Goal: Task Accomplishment & Management: Complete application form

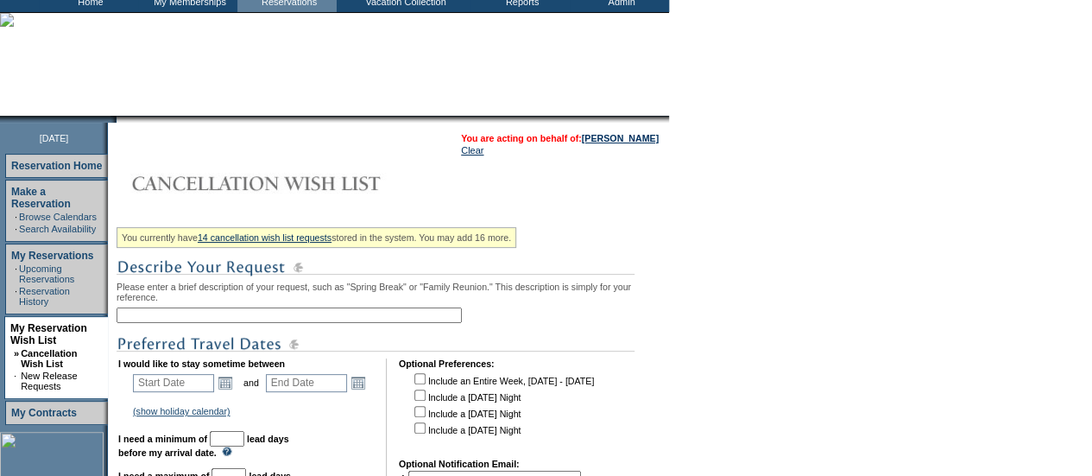
scroll to position [105, 0]
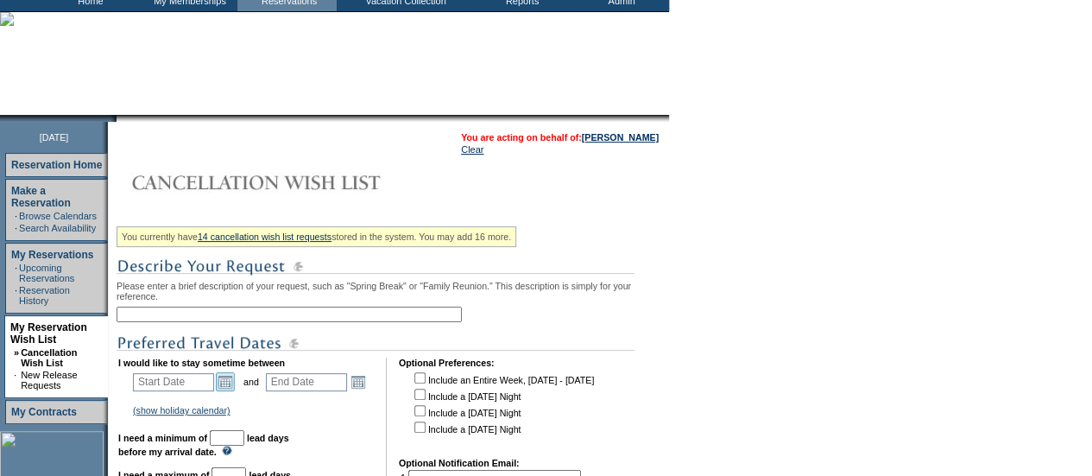
click at [234, 383] on link "Open the calendar popup." at bounding box center [225, 381] width 19 height 19
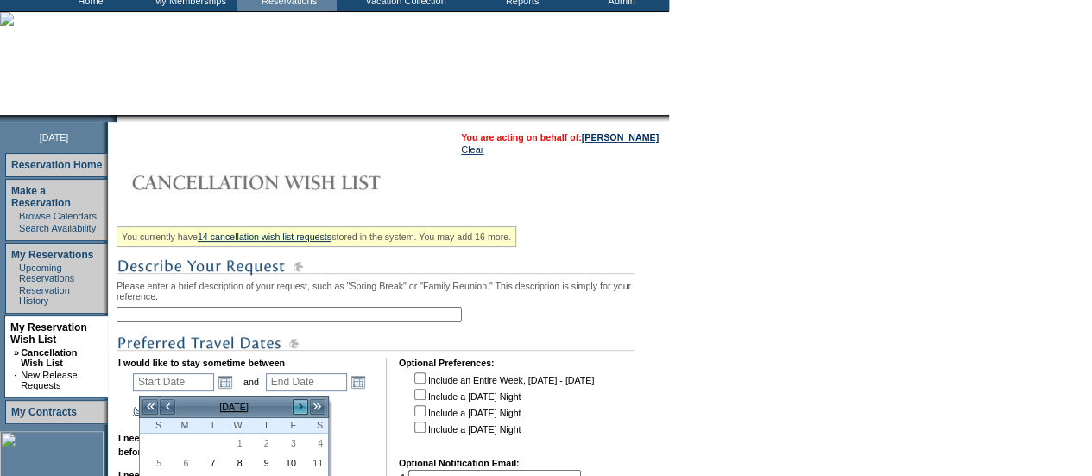
click at [300, 403] on link ">" at bounding box center [300, 406] width 17 height 17
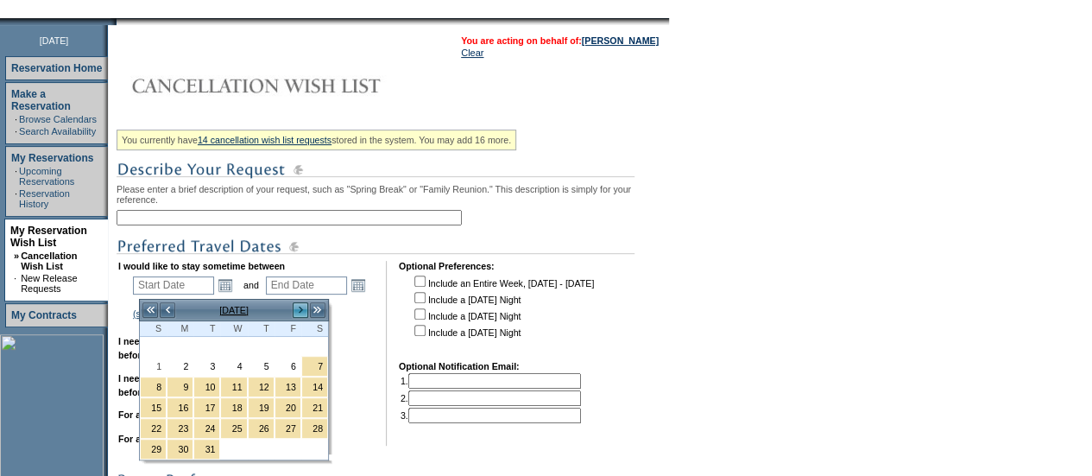
scroll to position [206, 0]
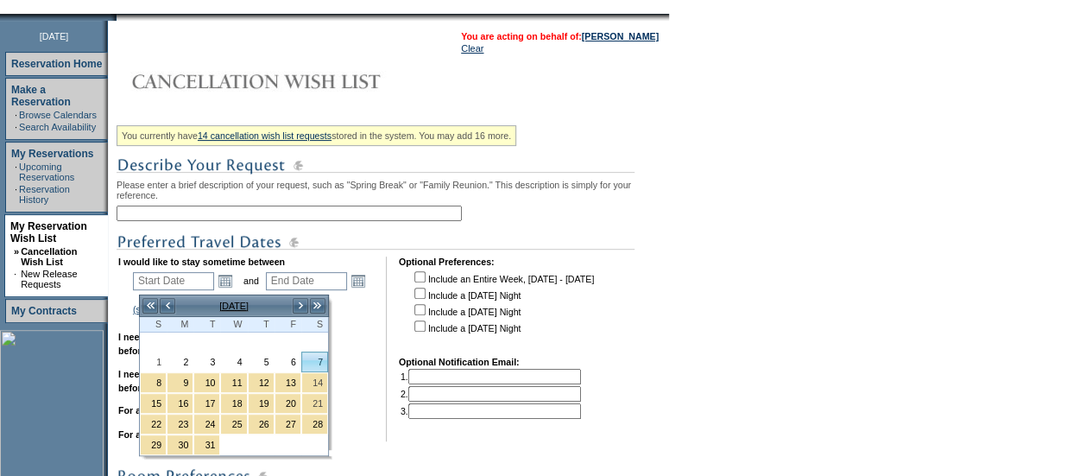
click at [306, 356] on link "7" at bounding box center [314, 361] width 25 height 19
type input "[DATE]"
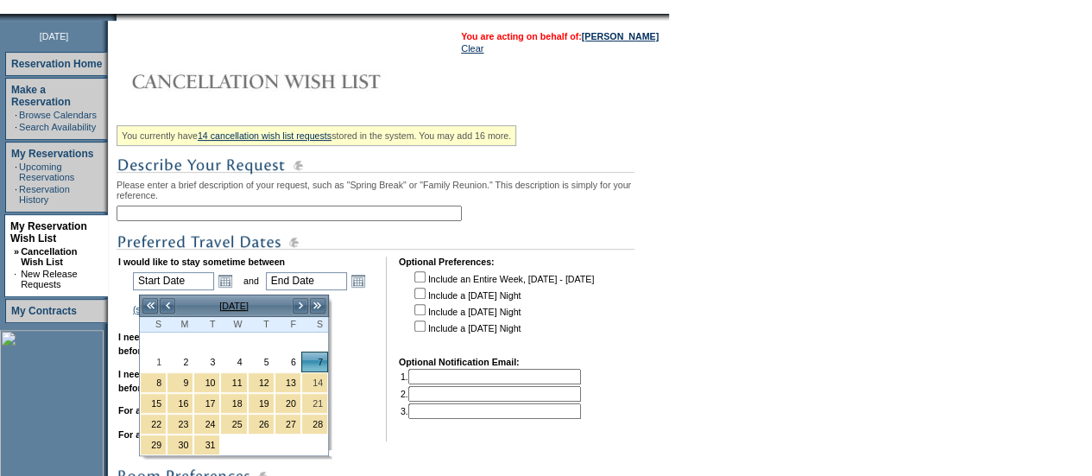
type input "156"
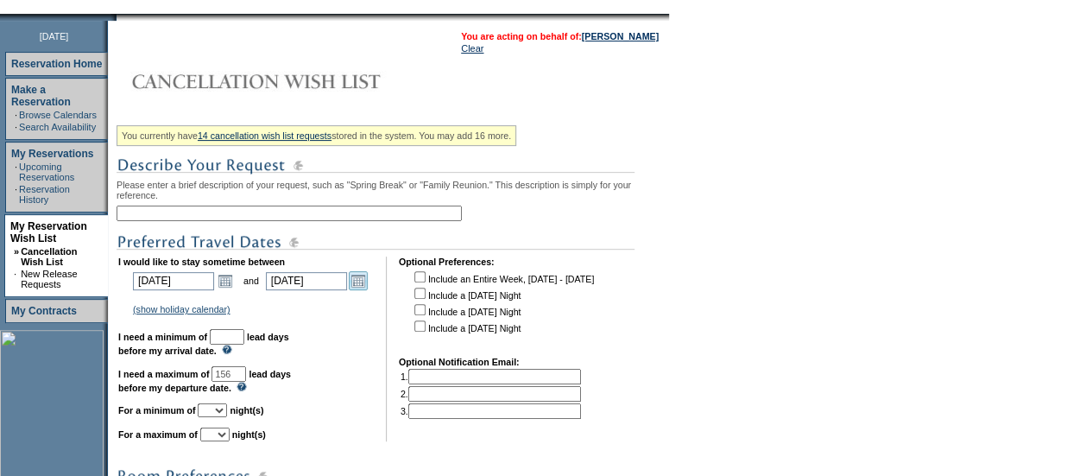
click at [364, 281] on link "Open the calendar popup." at bounding box center [358, 280] width 19 height 19
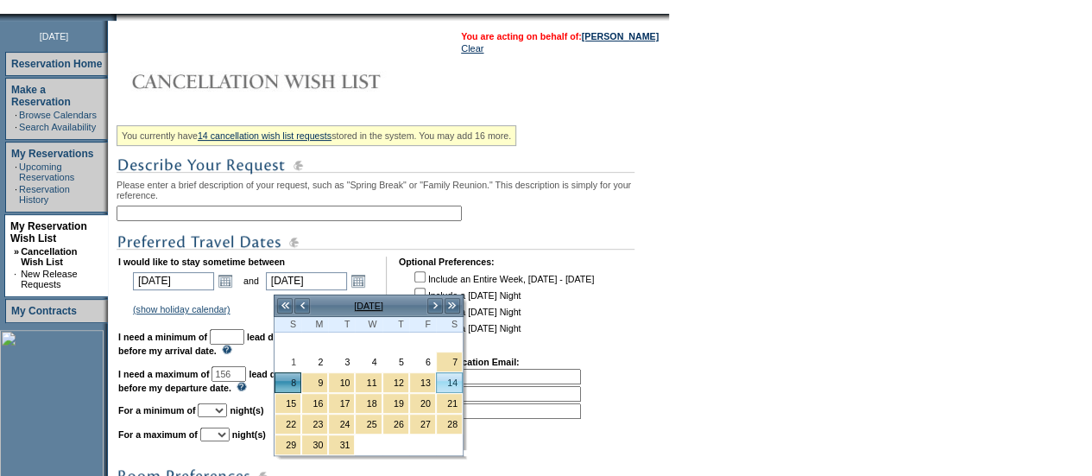
click at [452, 382] on link "14" at bounding box center [449, 382] width 25 height 19
type input "[DATE]"
type input "162"
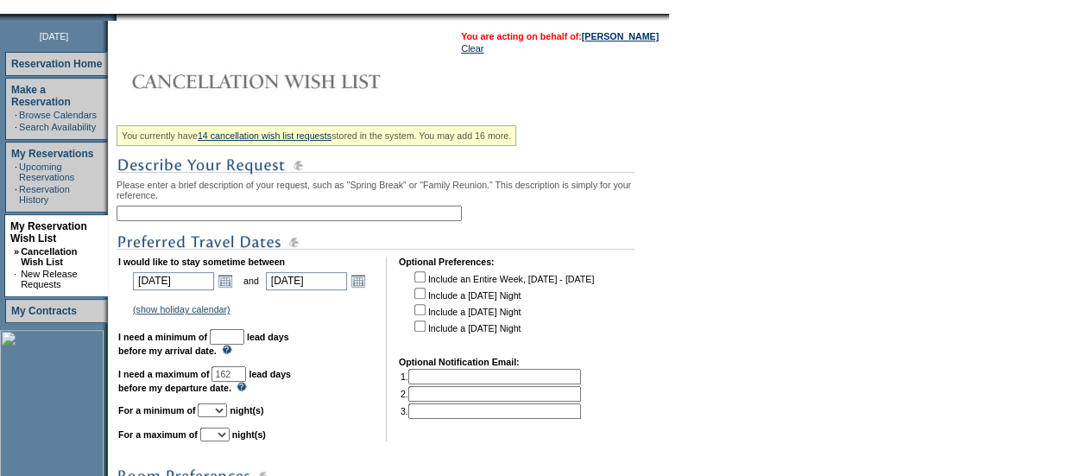
click at [227, 415] on select "1 2 3 4 5 6 7 8 9 10 11 12 13 14" at bounding box center [212, 410] width 29 height 14
select select "5"
click at [218, 411] on select "1 2 3 4 5 6 7 8 9 10 11 12 13 14" at bounding box center [212, 410] width 29 height 14
click at [230, 441] on select "1 2 3 4 5 6 7 8 9 10 11 12 13 14" at bounding box center [214, 434] width 29 height 14
select select "7"
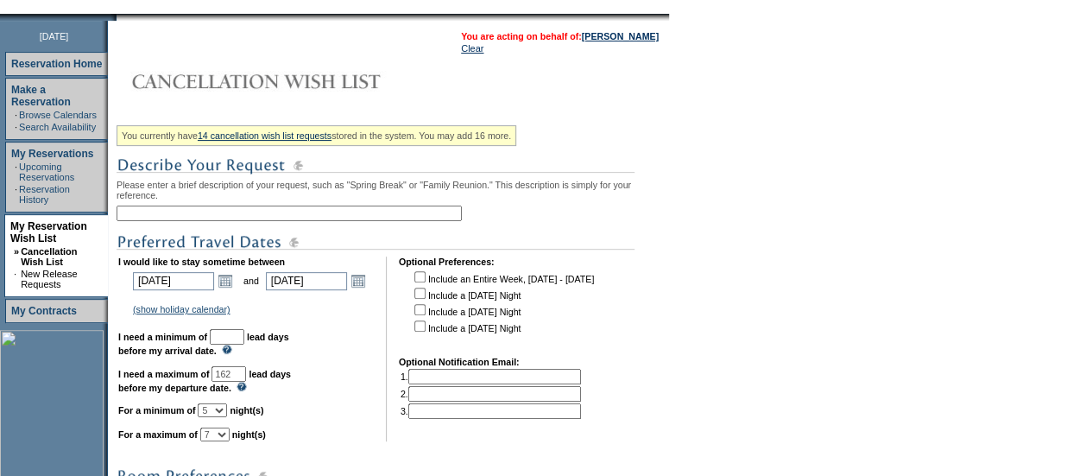
click at [221, 435] on select "1 2 3 4 5 6 7 8 9 10 11 12 13 14" at bounding box center [214, 434] width 29 height 14
click at [244, 340] on input "text" at bounding box center [227, 337] width 35 height 16
type input "30"
click at [392, 396] on table "I would like to stay sometime between [DATE] [DATE] Open the calendar popup. <<…" at bounding box center [357, 349] width 481 height 192
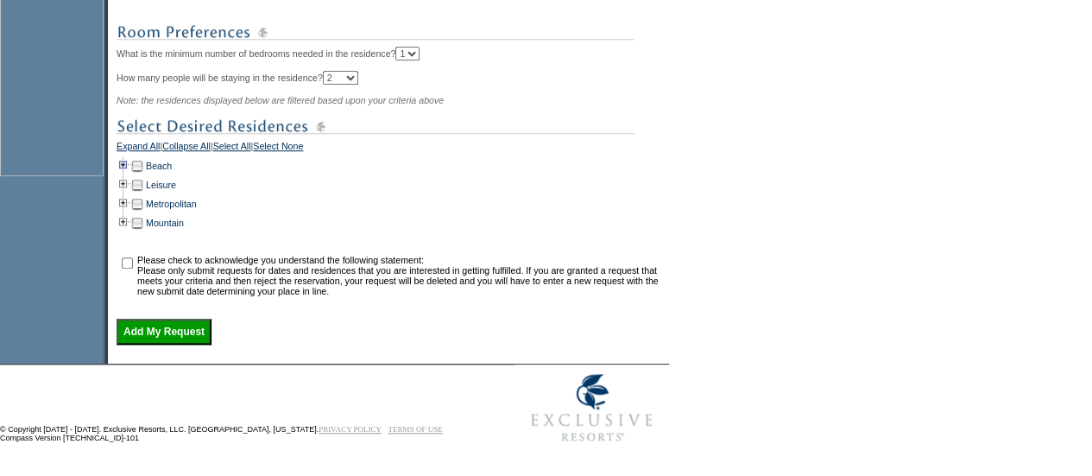
click at [130, 158] on td at bounding box center [124, 165] width 14 height 19
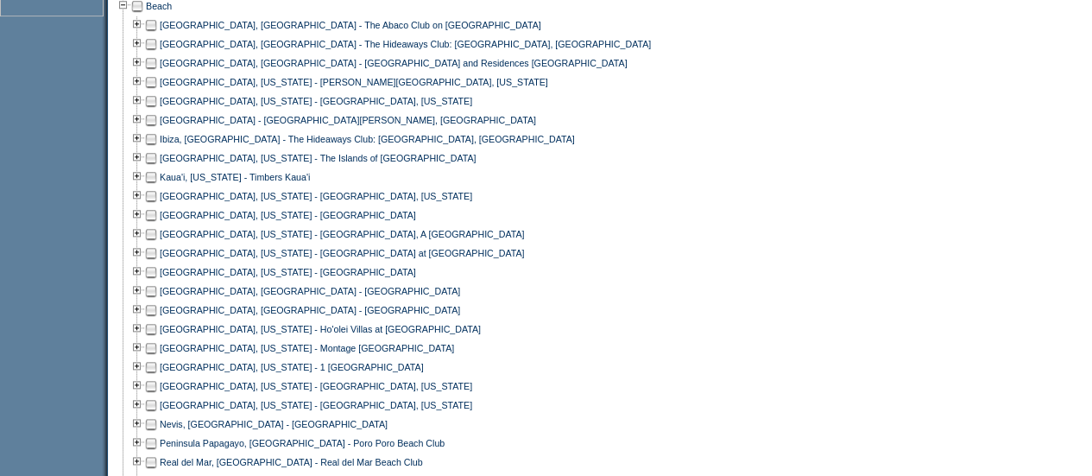
scroll to position [808, 0]
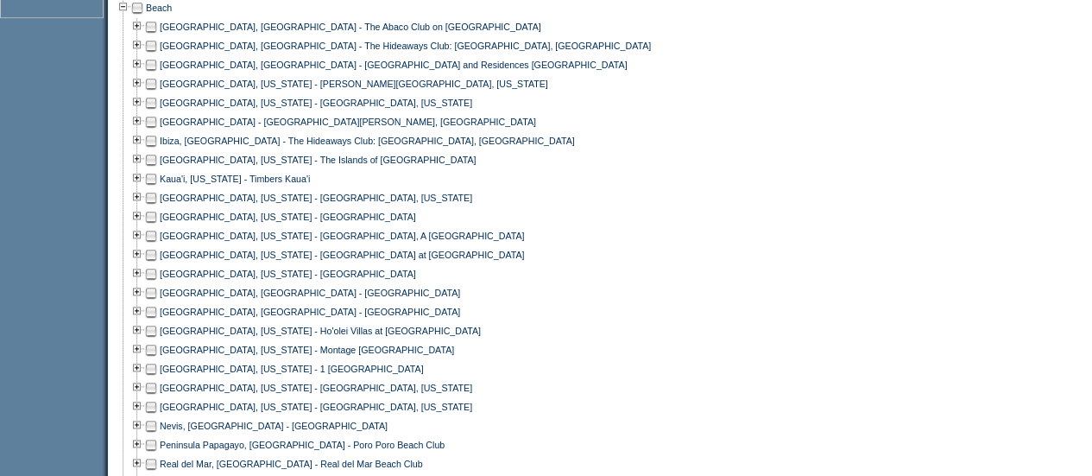
click at [158, 74] on td at bounding box center [151, 64] width 14 height 19
click at [157, 131] on td at bounding box center [151, 121] width 14 height 19
click at [158, 72] on td at bounding box center [151, 64] width 14 height 19
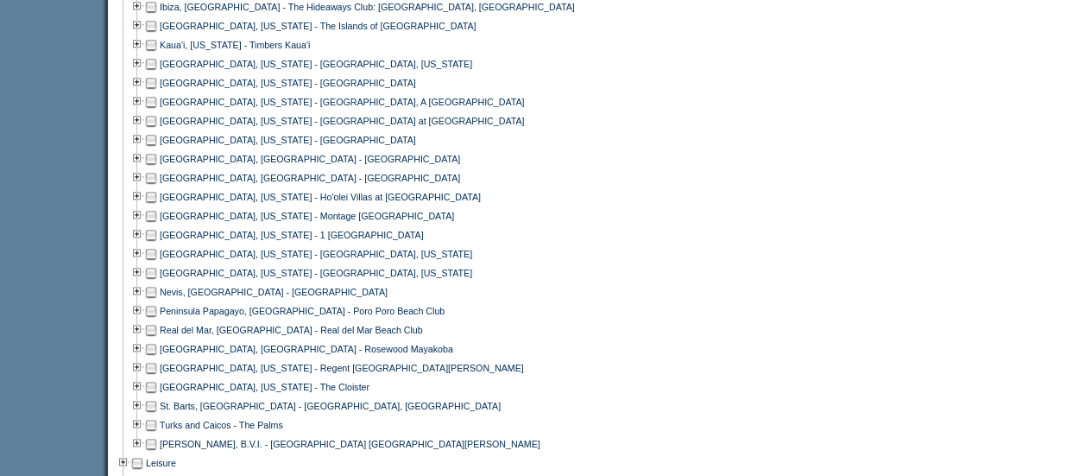
scroll to position [945, 0]
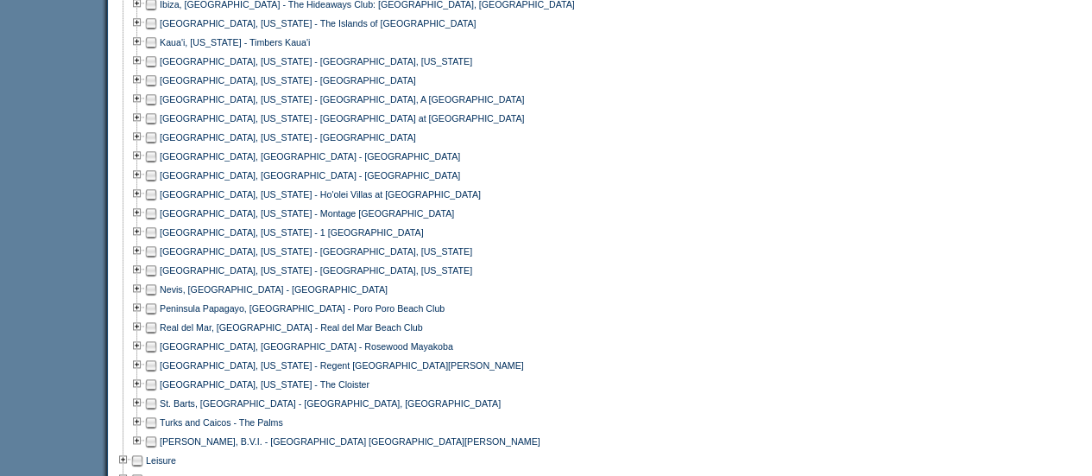
click at [157, 356] on td at bounding box center [151, 346] width 14 height 19
click at [156, 432] on td at bounding box center [151, 422] width 14 height 19
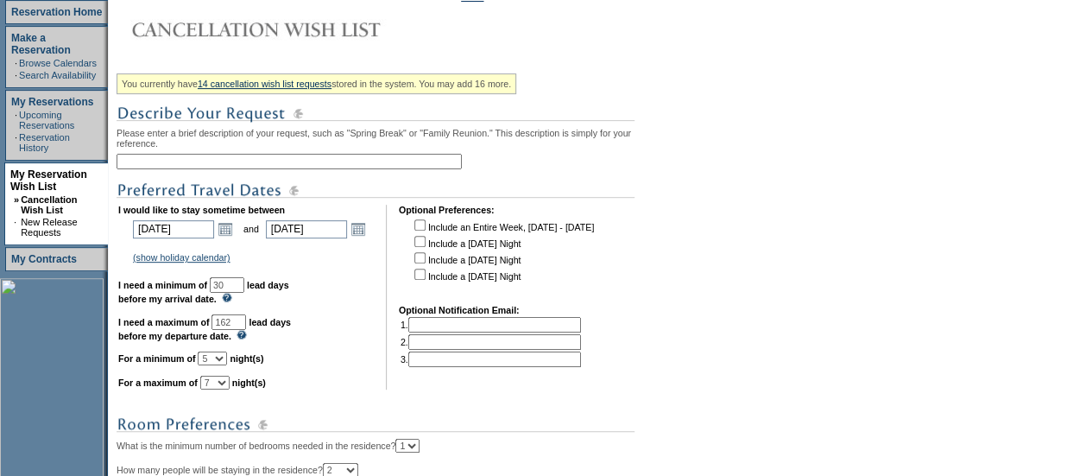
scroll to position [254, 0]
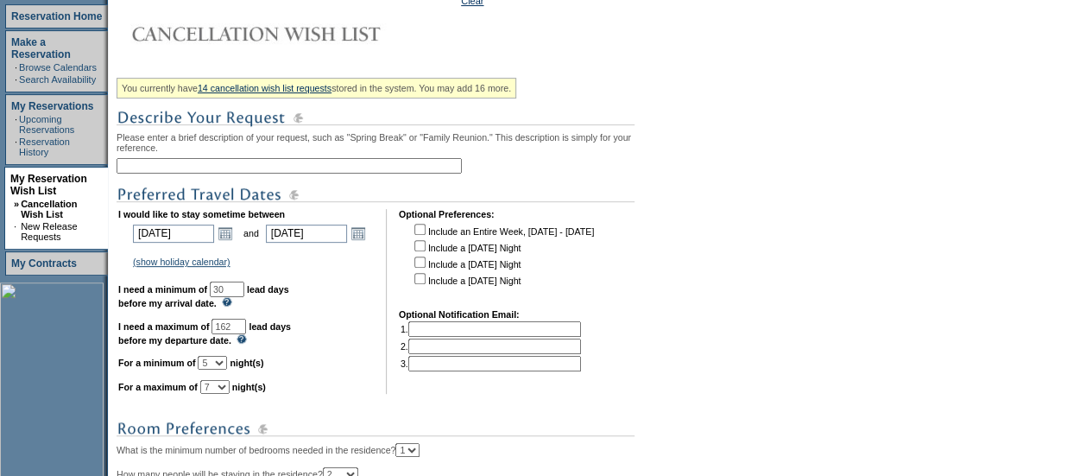
click at [299, 162] on input "text" at bounding box center [289, 166] width 345 height 16
type input "[PERSON_NAME] [PERSON_NAME] - Direct Flights Only"
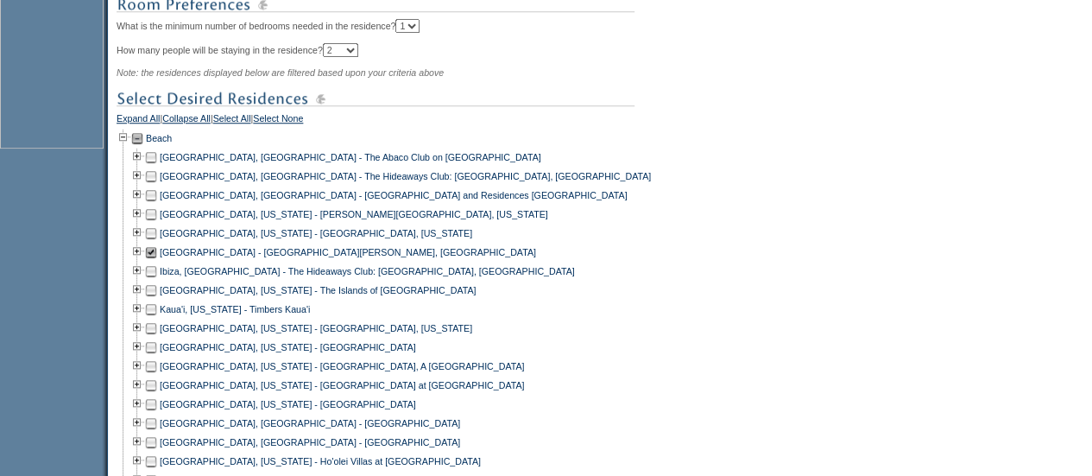
scroll to position [680, 0]
click at [157, 163] on td at bounding box center [151, 155] width 14 height 19
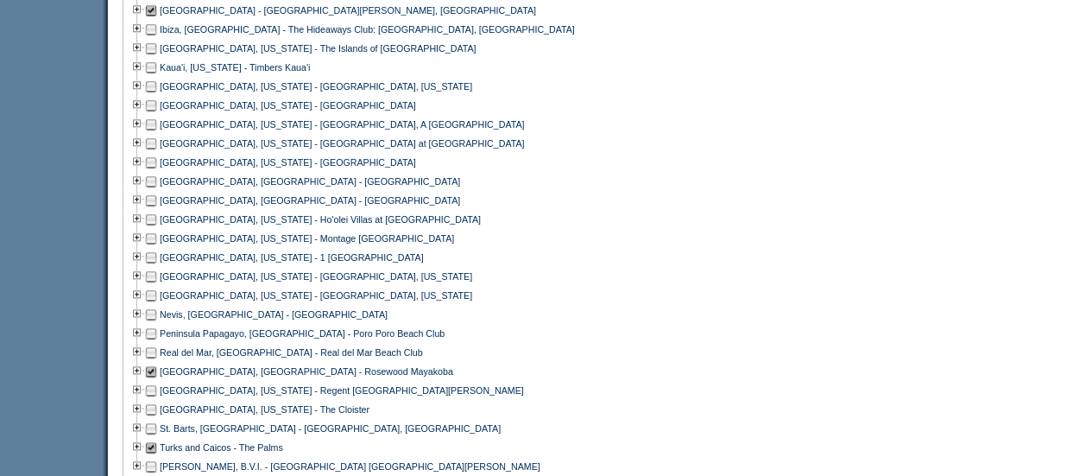
scroll to position [920, 0]
click at [155, 266] on td at bounding box center [151, 256] width 14 height 19
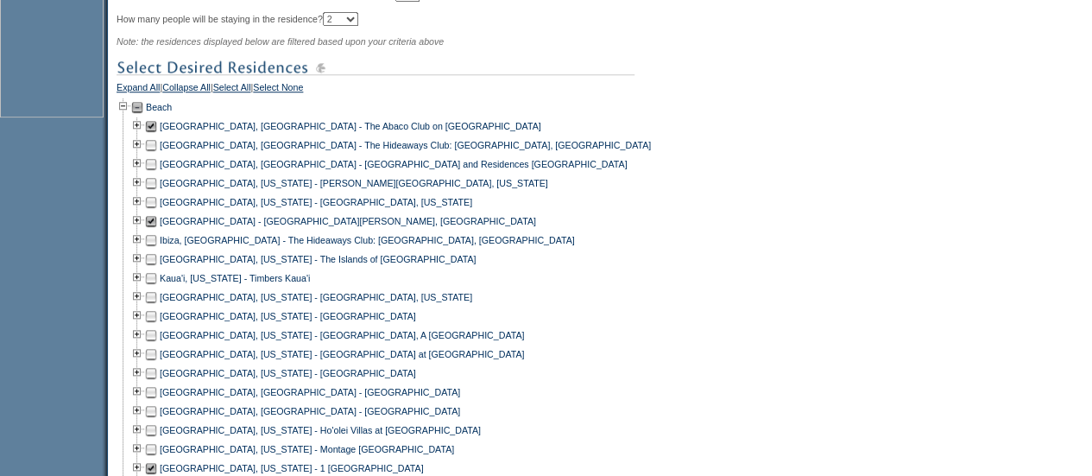
scroll to position [671, 0]
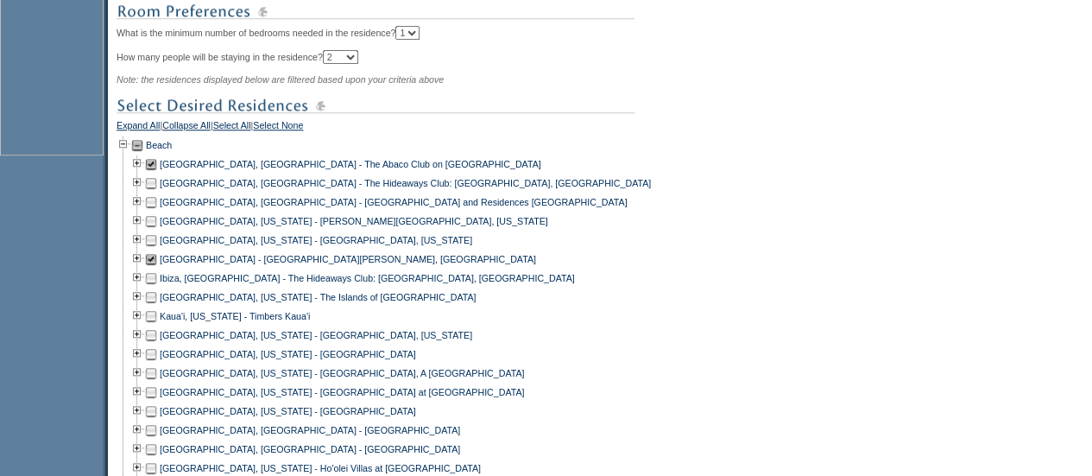
click at [155, 174] on td at bounding box center [151, 164] width 14 height 19
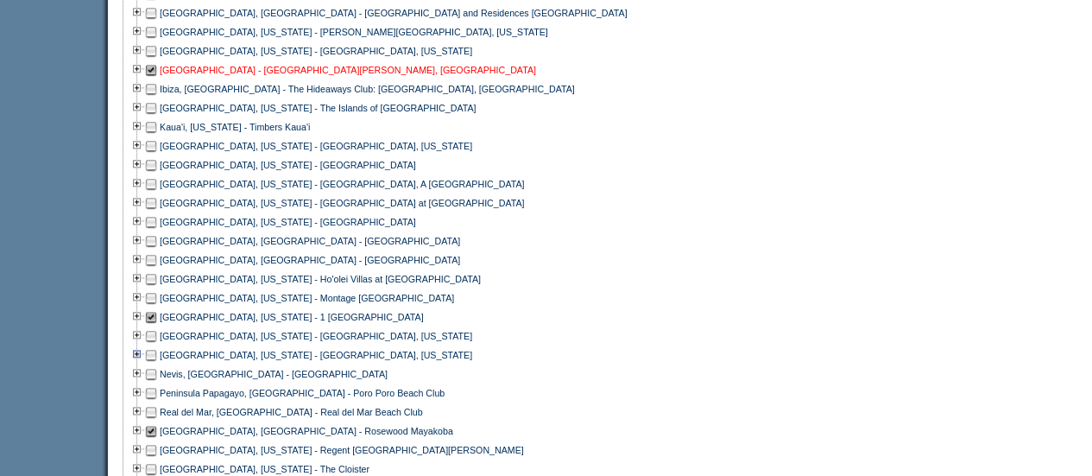
scroll to position [858, 0]
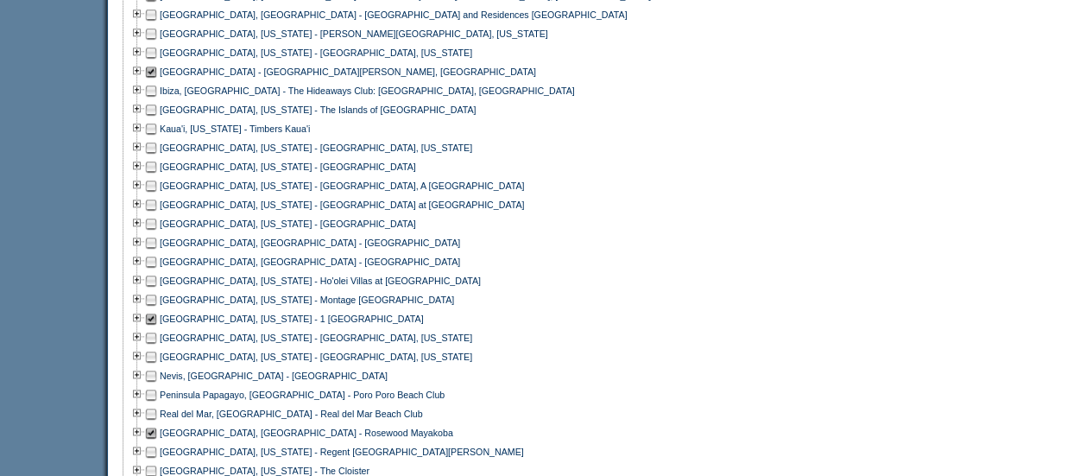
click at [157, 117] on td at bounding box center [151, 109] width 14 height 19
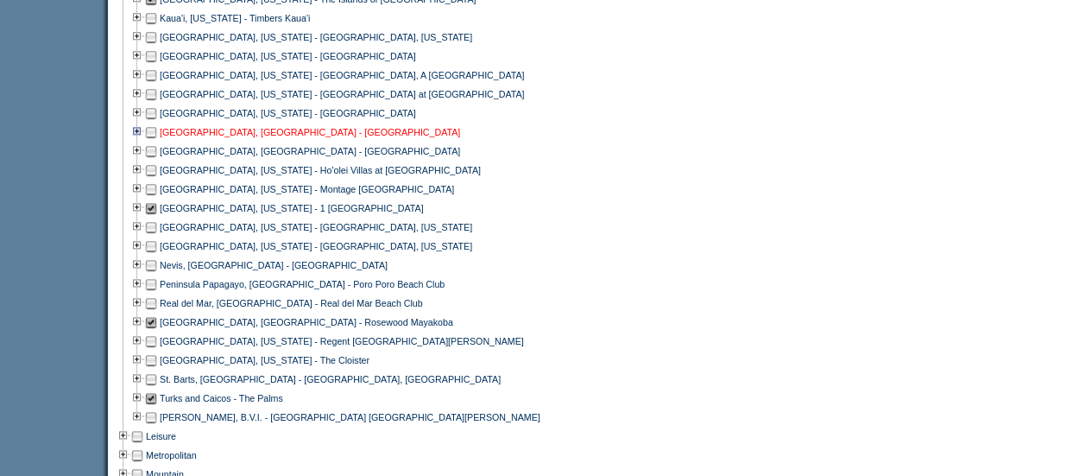
scroll to position [808, 0]
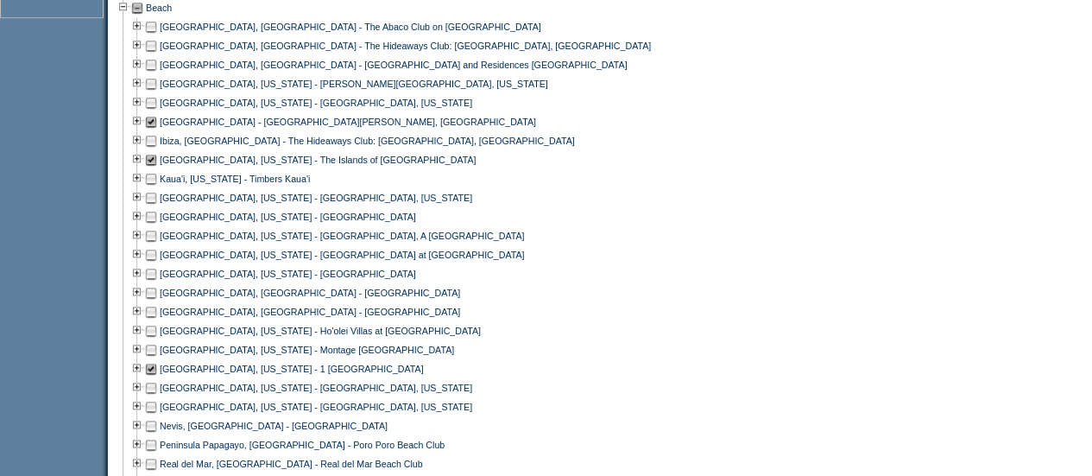
click at [158, 112] on td at bounding box center [151, 102] width 14 height 19
click at [157, 93] on td at bounding box center [151, 83] width 14 height 19
click at [158, 109] on td at bounding box center [151, 102] width 14 height 19
click at [155, 112] on td at bounding box center [151, 102] width 14 height 19
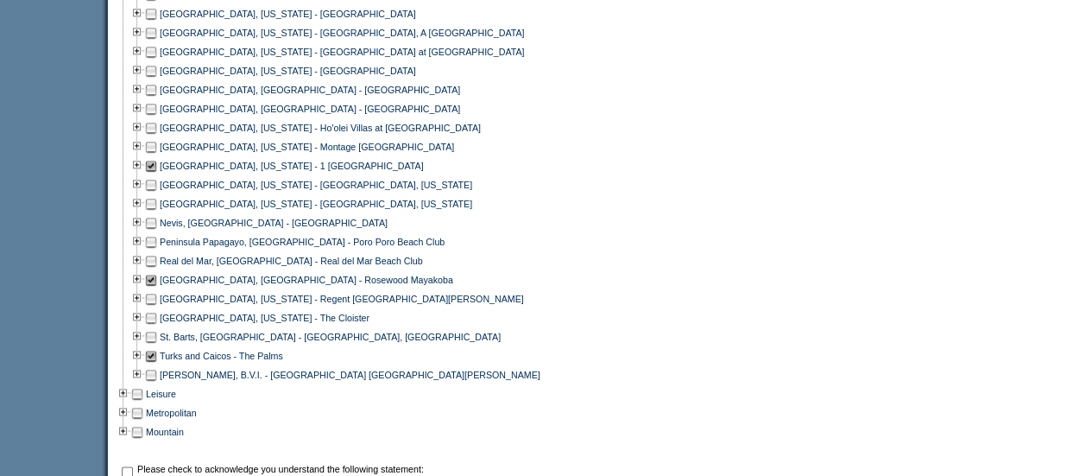
scroll to position [1012, 0]
click at [158, 116] on td at bounding box center [151, 107] width 14 height 19
click at [158, 98] on td at bounding box center [151, 88] width 14 height 19
click at [158, 117] on td at bounding box center [151, 107] width 14 height 19
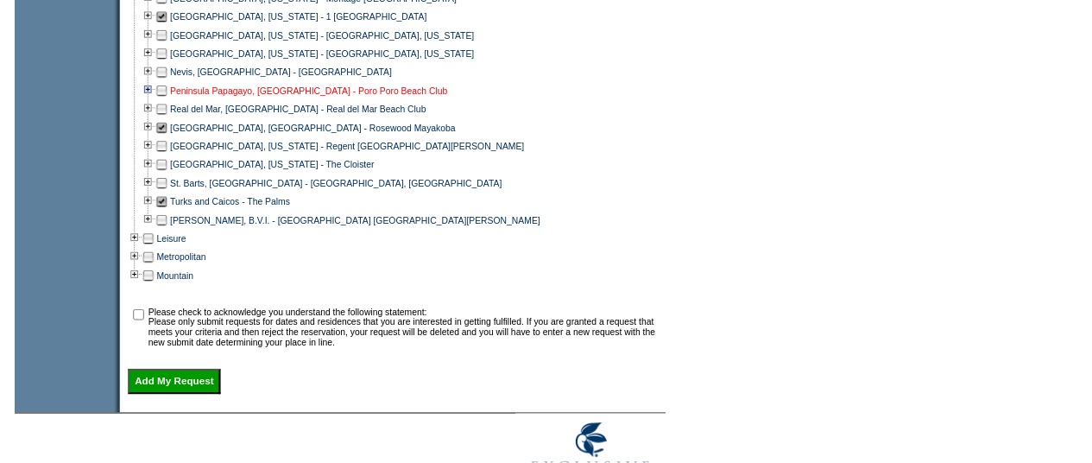
scroll to position [1168, 0]
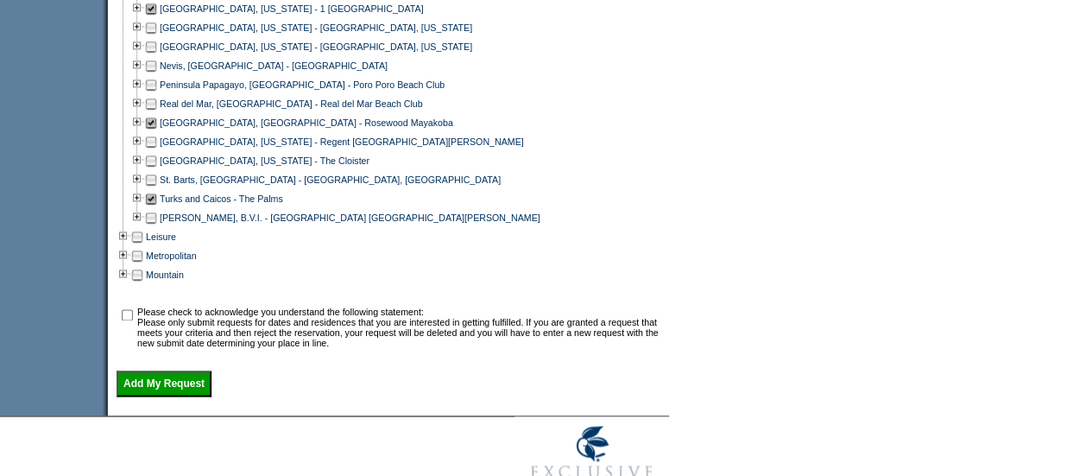
click at [156, 189] on td at bounding box center [151, 179] width 14 height 19
click at [133, 320] on input "checkbox" at bounding box center [127, 314] width 11 height 11
checkbox input "true"
click at [143, 189] on td at bounding box center [137, 179] width 14 height 19
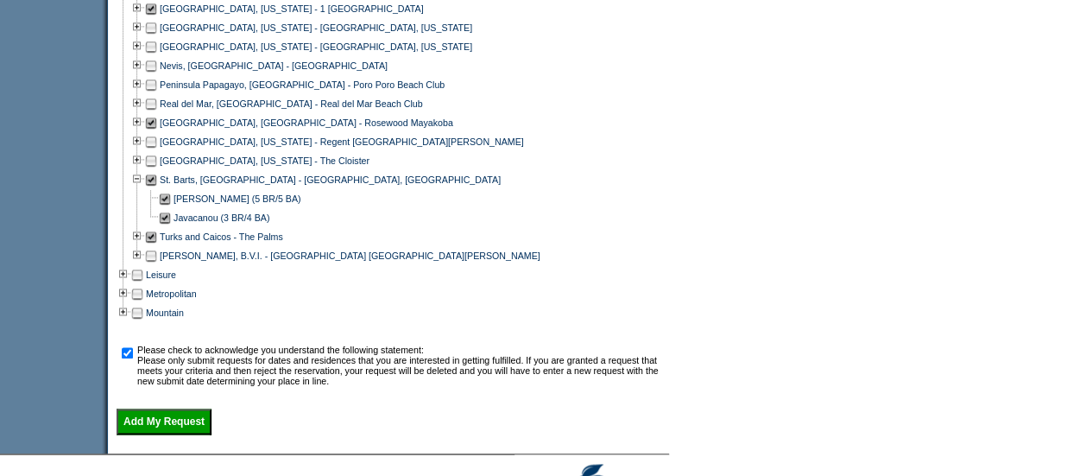
click at [171, 208] on td at bounding box center [165, 198] width 14 height 19
click at [158, 189] on td at bounding box center [151, 179] width 14 height 19
click at [185, 434] on input "Add My Request" at bounding box center [164, 421] width 95 height 26
